Goal: Task Accomplishment & Management: Use online tool/utility

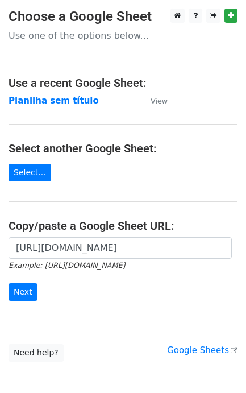
scroll to position [0, 254]
type input "[URL][DOMAIN_NAME]"
click at [17, 299] on input "Next" at bounding box center [23, 292] width 29 height 18
click at [120, 260] on icon "Example: [URL][DOMAIN_NAME]" at bounding box center [67, 265] width 116 height 10
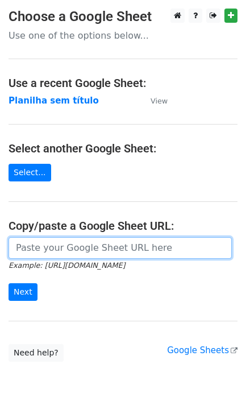
click at [114, 245] on input "url" at bounding box center [120, 248] width 223 height 22
paste input "https://docs.google.com/spreadsheets/d/1S-SQS2_G7Zty6PTnG5c1oUpd2WHXhMJP4fiCFJ9…"
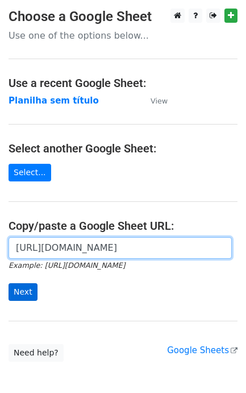
type input "https://docs.google.com/spreadsheets/d/1S-SQS2_G7Zty6PTnG5c1oUpd2WHXhMJP4fiCFJ9…"
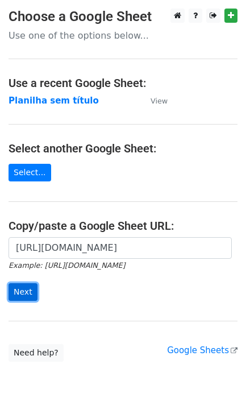
click at [33, 293] on input "Next" at bounding box center [23, 292] width 29 height 18
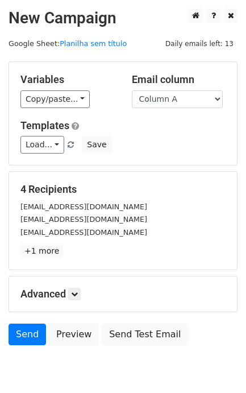
click at [21, 291] on h5 "Advanced" at bounding box center [122, 294] width 205 height 13
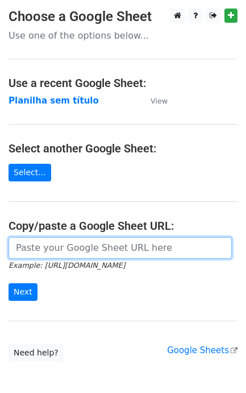
click at [180, 257] on input "url" at bounding box center [120, 248] width 223 height 22
paste input "[URL][DOMAIN_NAME]"
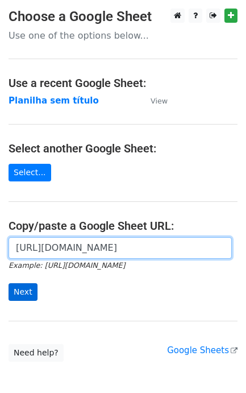
type input "[URL][DOMAIN_NAME]"
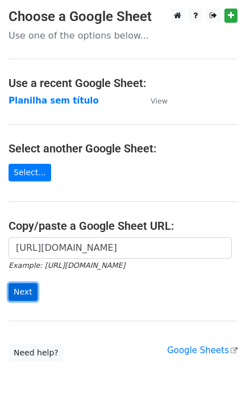
scroll to position [0, 0]
click at [26, 297] on input "Next" at bounding box center [23, 292] width 29 height 18
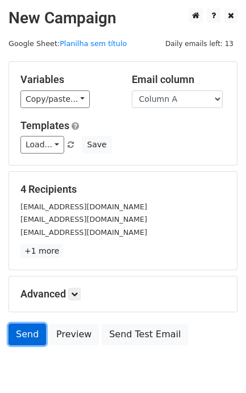
click at [34, 344] on link "Send" at bounding box center [28, 334] width 38 height 22
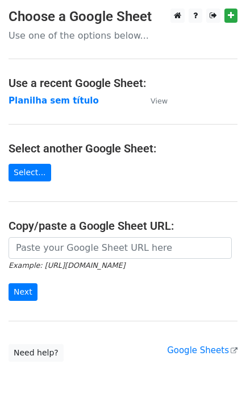
click at [74, 265] on small "Example: [URL][DOMAIN_NAME]" at bounding box center [67, 265] width 116 height 9
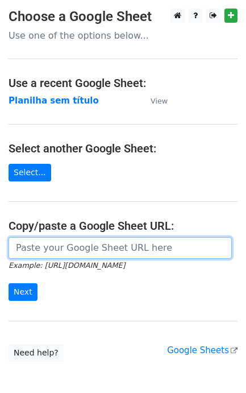
click at [74, 248] on input "url" at bounding box center [120, 248] width 223 height 22
paste input "[URL][DOMAIN_NAME]"
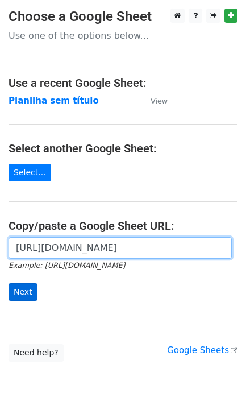
scroll to position [0, 254]
type input "[URL][DOMAIN_NAME]"
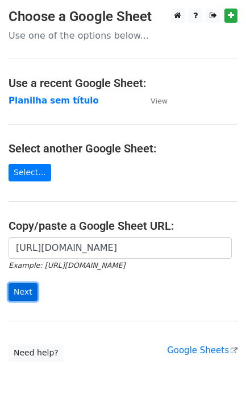
scroll to position [0, 0]
click at [24, 288] on input "Next" at bounding box center [23, 292] width 29 height 18
